Goal: Navigation & Orientation: Find specific page/section

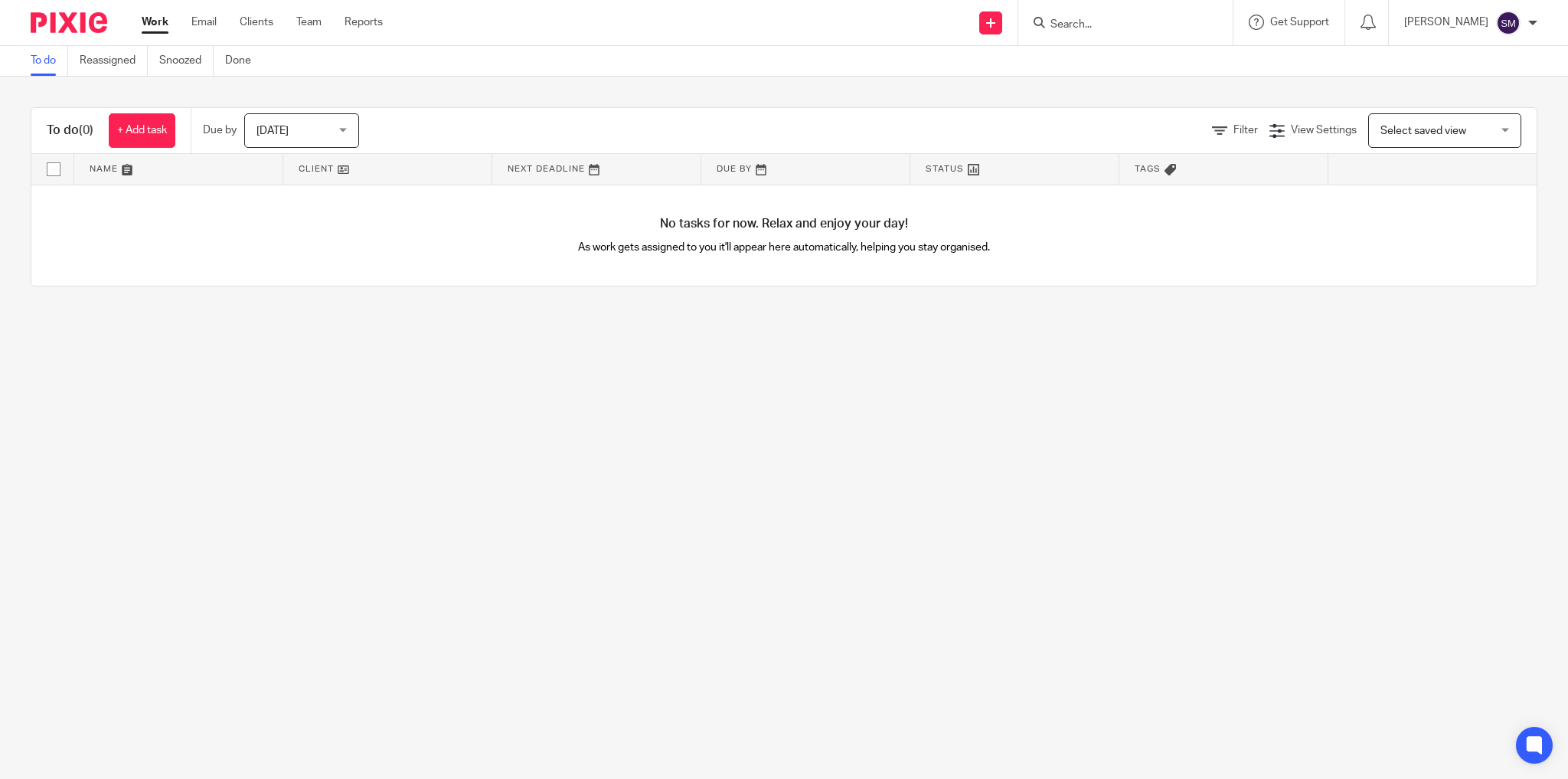
click at [324, 26] on ul "Work Email Clients Team Reports" at bounding box center [274, 22] width 264 height 16
click at [314, 27] on link "Team" at bounding box center [309, 22] width 25 height 16
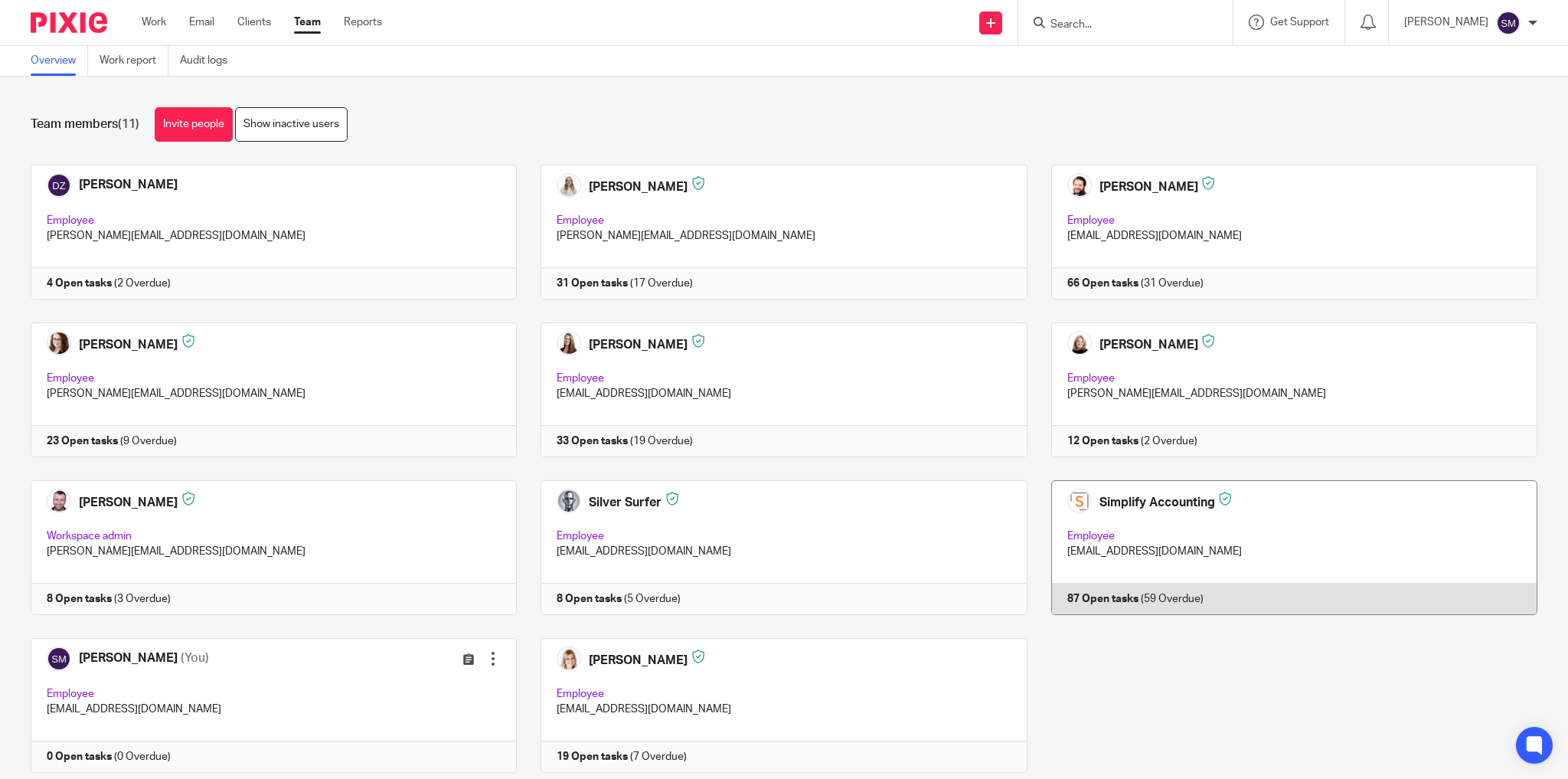
click at [1204, 536] on link at bounding box center [1283, 547] width 510 height 135
click at [1193, 519] on link at bounding box center [1283, 547] width 510 height 135
